Goal: Find specific page/section: Find specific page/section

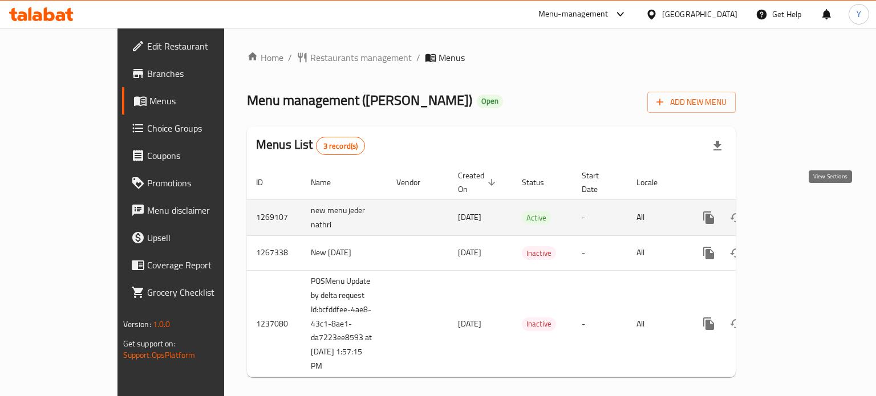
click at [804, 204] on link "enhanced table" at bounding box center [790, 217] width 27 height 27
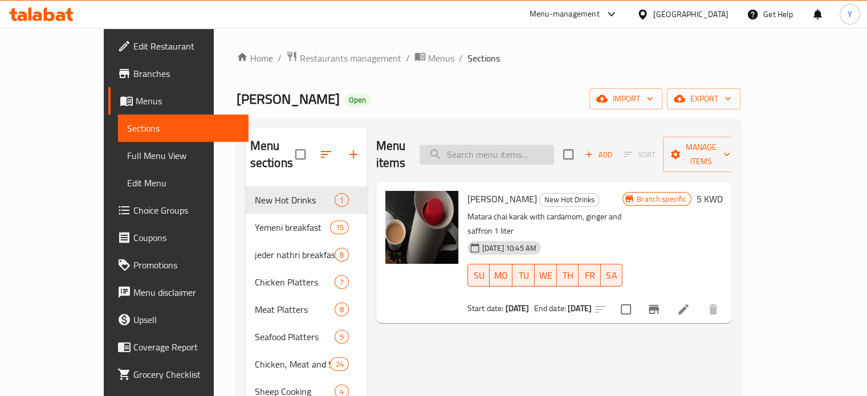
click at [498, 147] on input "search" at bounding box center [487, 155] width 135 height 20
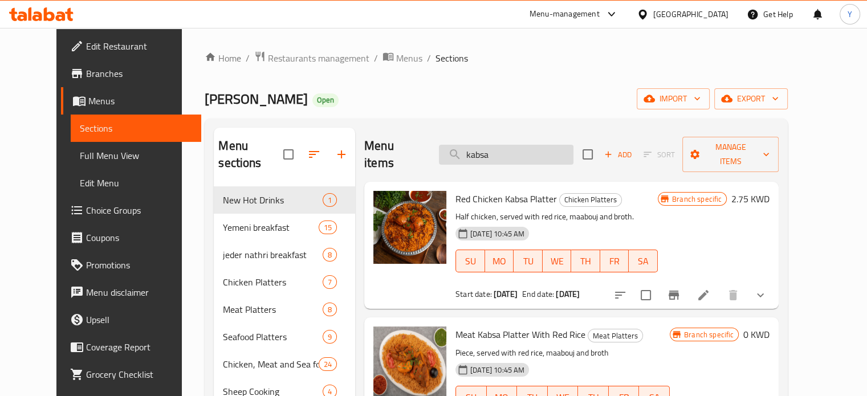
click at [517, 146] on input "kabsa" at bounding box center [506, 155] width 135 height 20
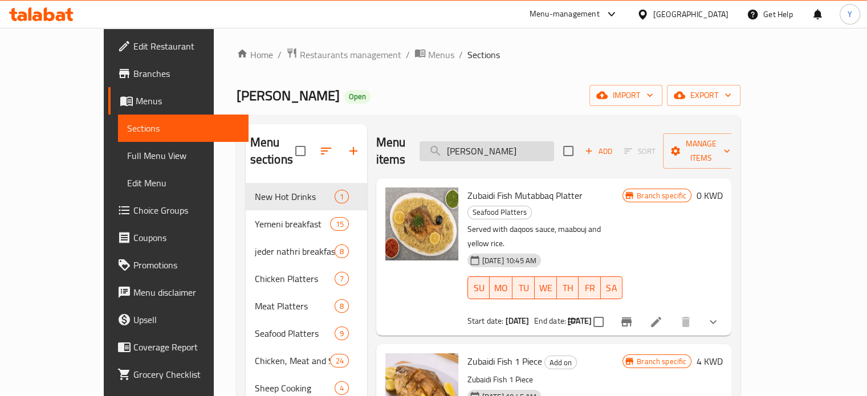
scroll to position [3, 0]
click at [526, 142] on input "[PERSON_NAME]" at bounding box center [487, 152] width 135 height 20
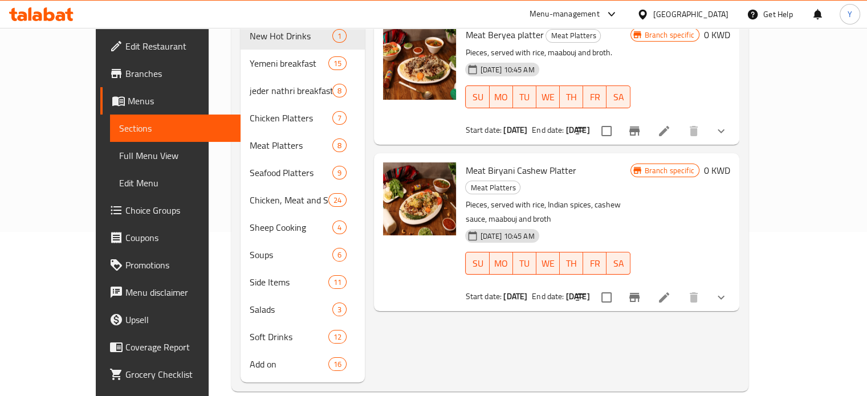
scroll to position [0, 0]
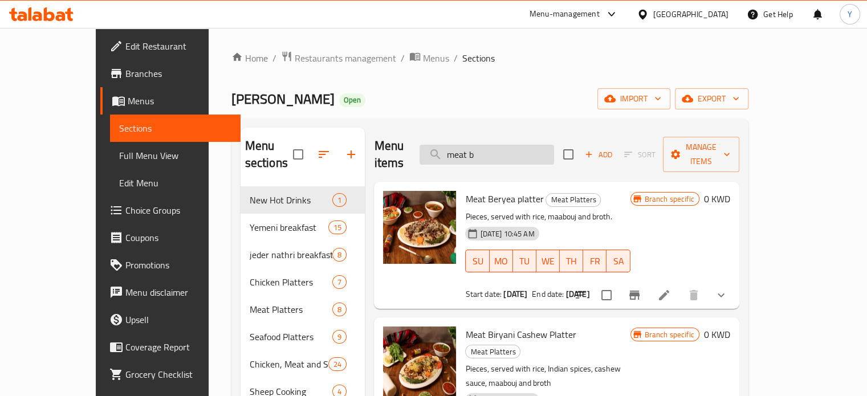
click at [511, 150] on input "meat b" at bounding box center [487, 155] width 135 height 20
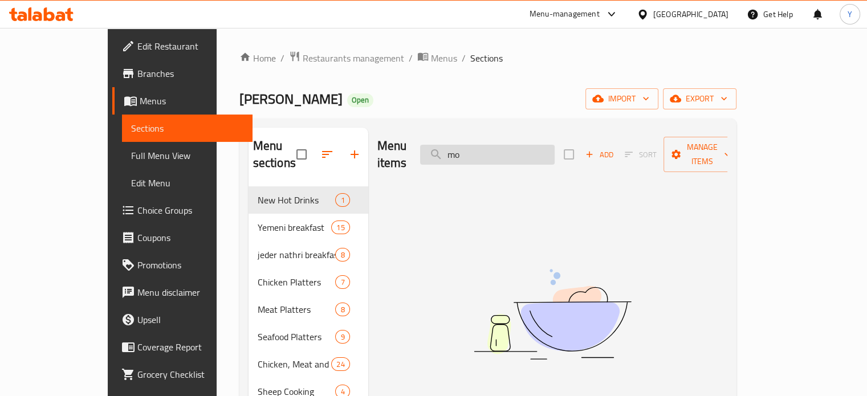
type input "m"
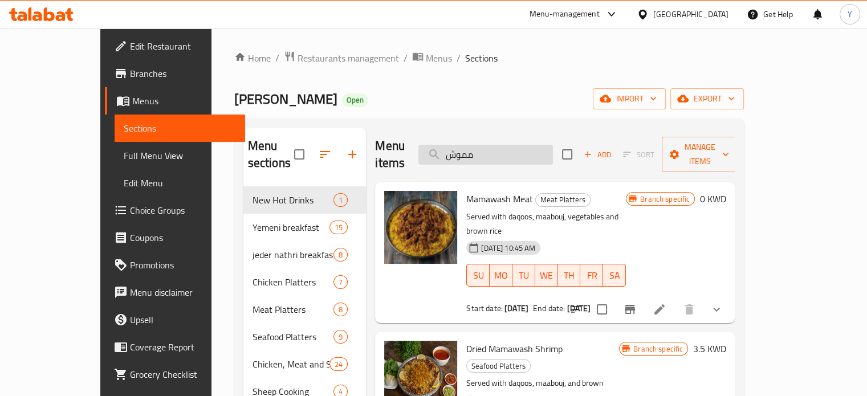
click at [493, 145] on input "مموش" at bounding box center [485, 155] width 135 height 20
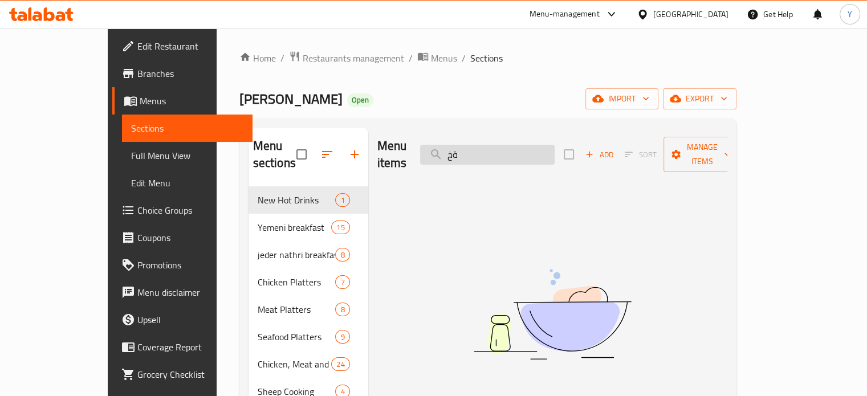
type input "ة"
type input "م"
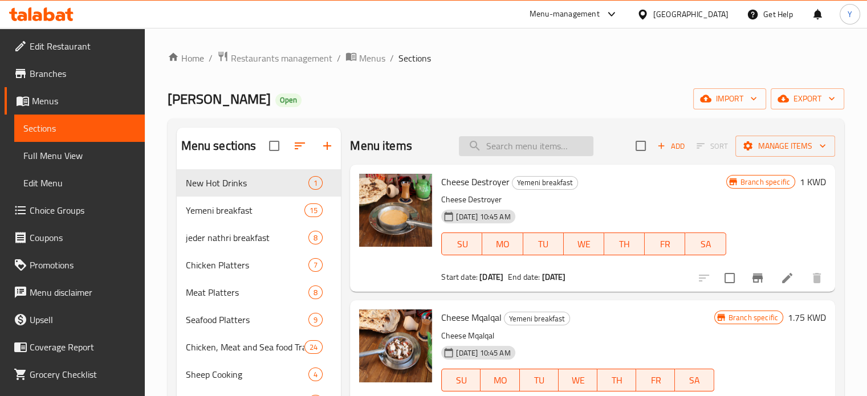
type input "ج"
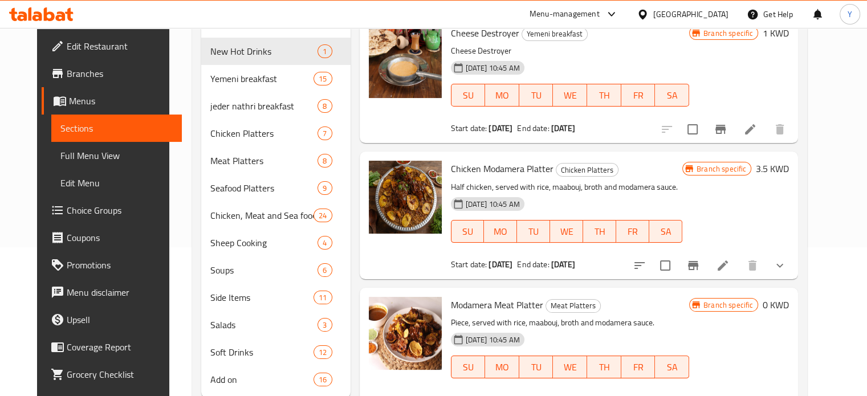
scroll to position [149, 0]
type input "مدمر"
click at [411, 208] on img at bounding box center [405, 197] width 73 height 73
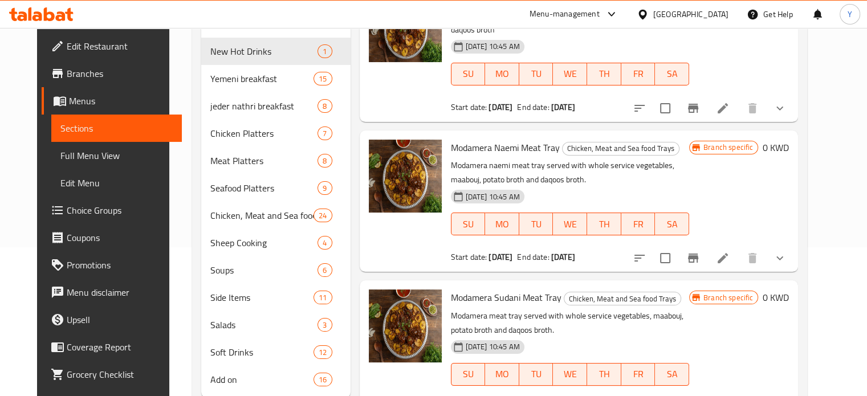
scroll to position [606, 0]
